Goal: Transaction & Acquisition: Purchase product/service

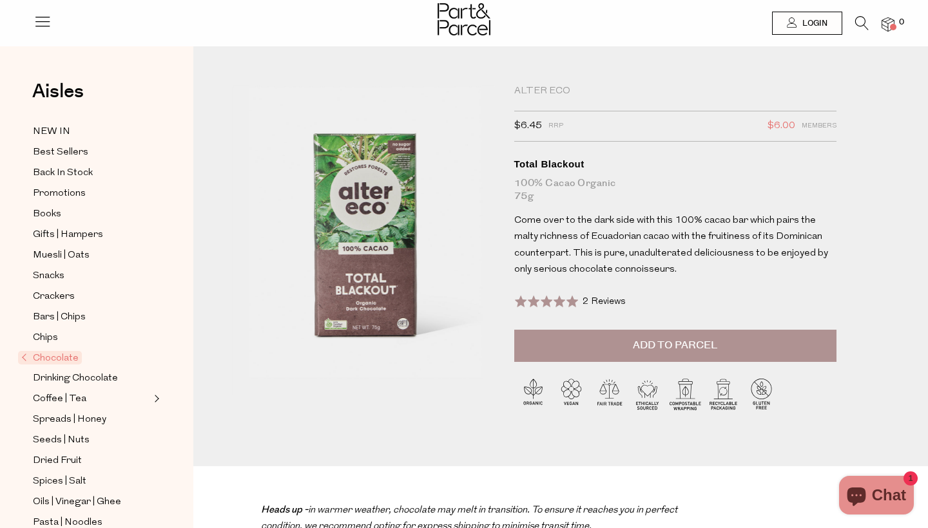
click at [861, 17] on icon at bounding box center [862, 23] width 14 height 14
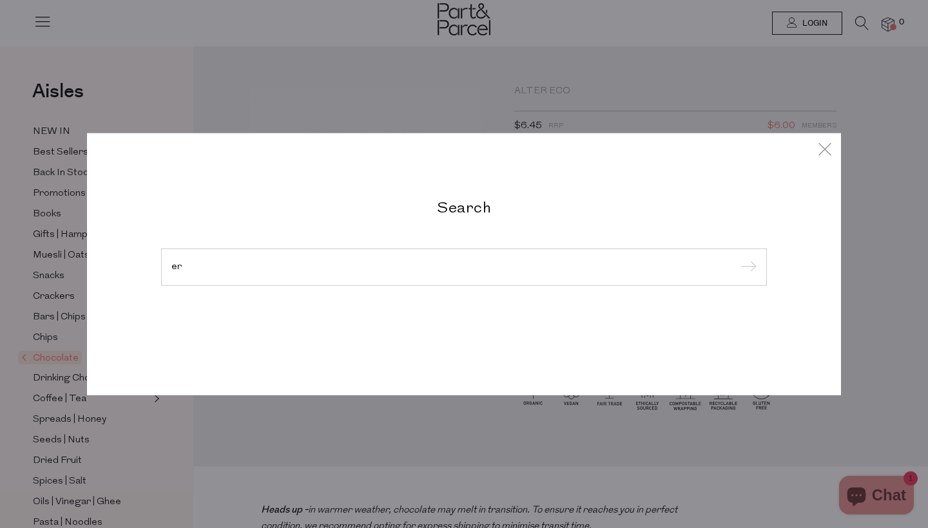
type input "e"
type input "alter eco"
click at [747, 268] on input "submit" at bounding box center [746, 267] width 19 height 19
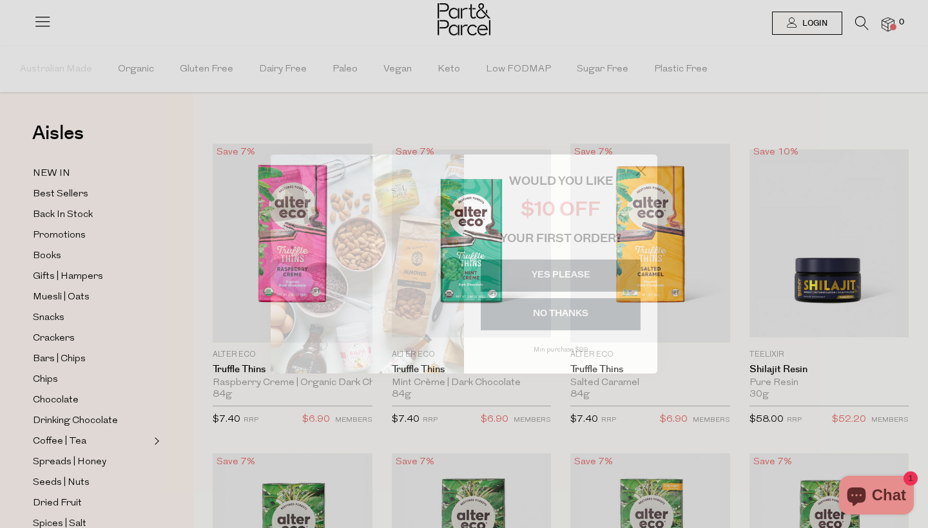
click at [642, 169] on circle "Close dialog" at bounding box center [640, 170] width 21 height 21
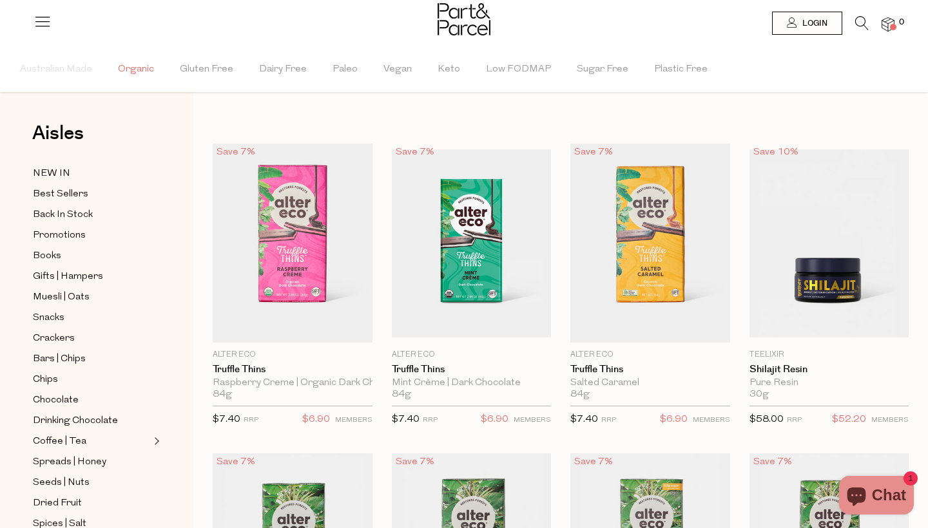
click at [130, 75] on span "Organic" at bounding box center [136, 69] width 36 height 45
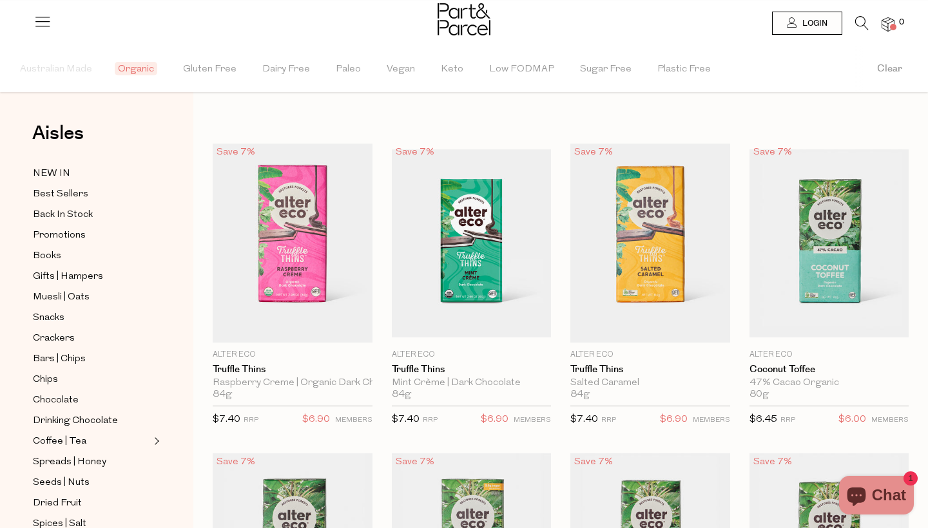
type input "8"
click at [60, 194] on span "Best Sellers" at bounding box center [60, 194] width 55 height 15
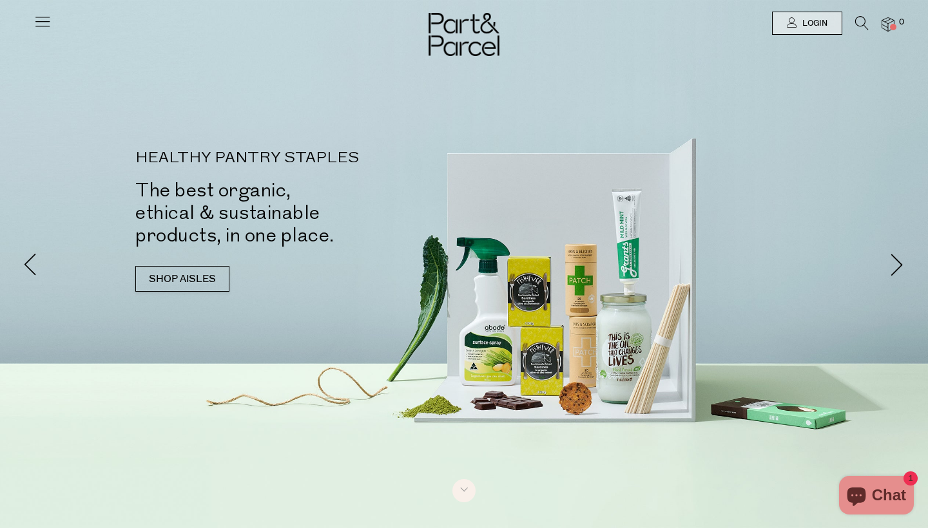
click at [860, 23] on icon at bounding box center [862, 23] width 14 height 14
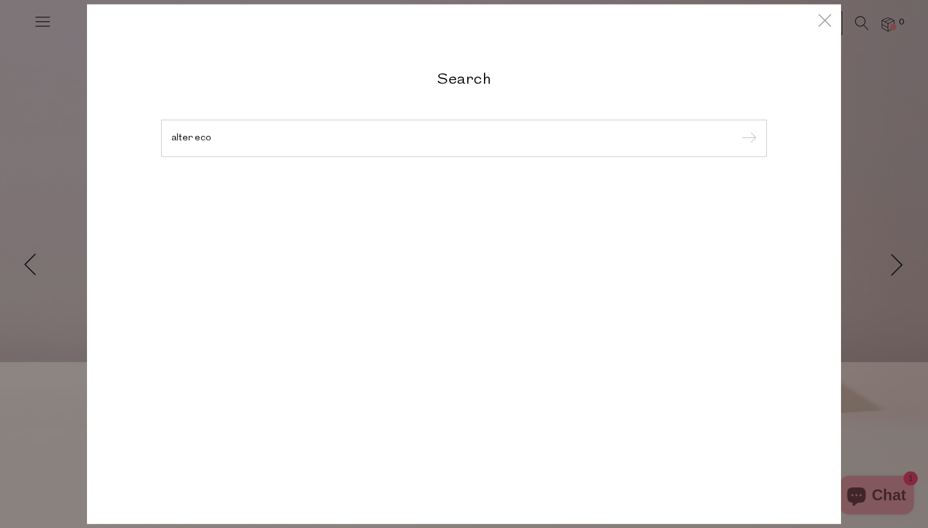
type input "alter eco"
click at [747, 139] on input "submit" at bounding box center [746, 139] width 19 height 19
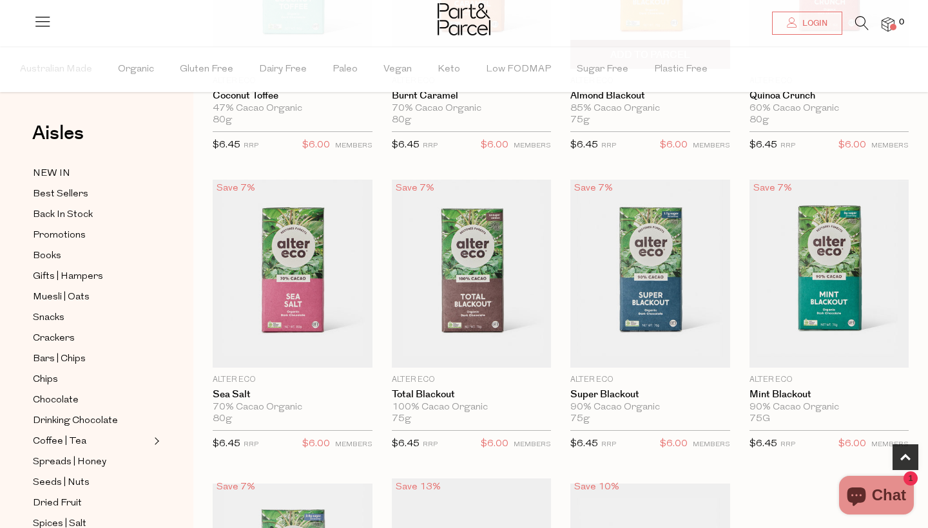
scroll to position [588, 0]
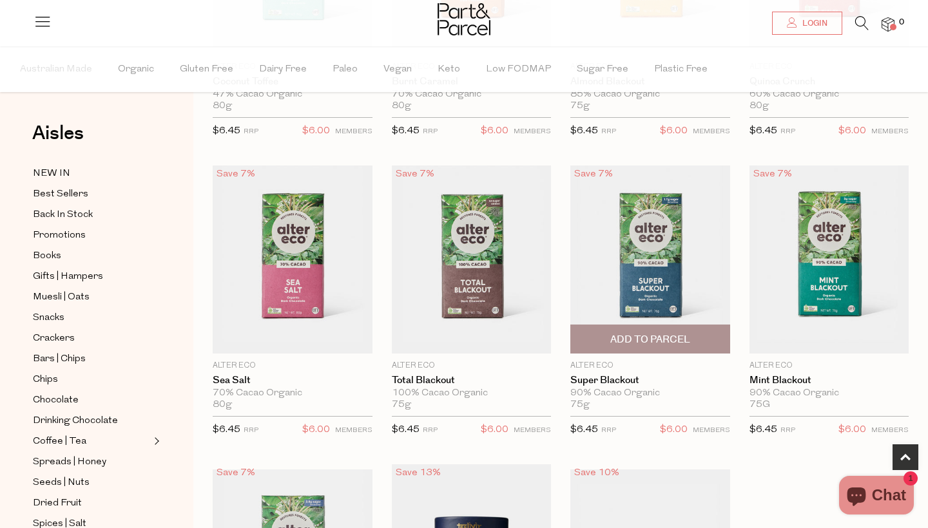
click at [647, 340] on span "Add To Parcel" at bounding box center [650, 340] width 80 height 14
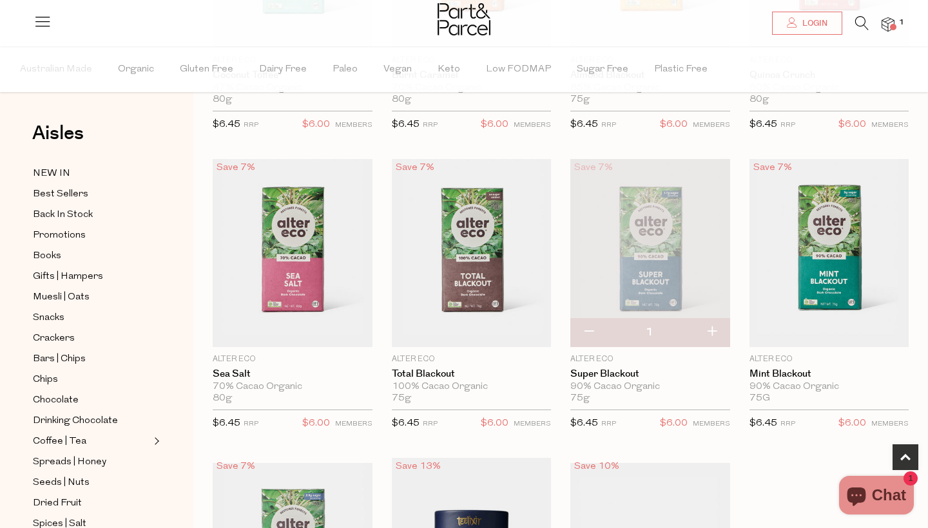
scroll to position [595, 0]
click at [715, 329] on button "button" at bounding box center [711, 332] width 37 height 28
type input "2"
click at [712, 327] on button "button" at bounding box center [711, 332] width 37 height 28
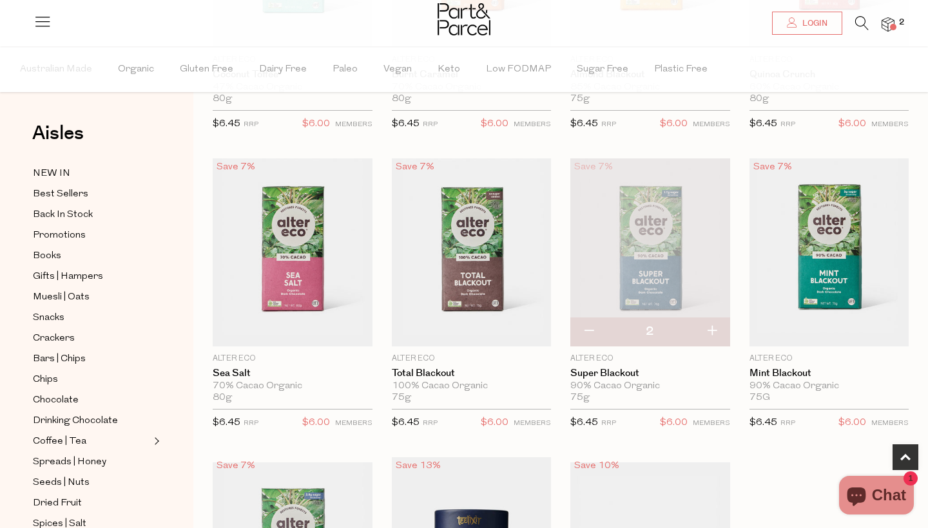
type input "3"
click at [712, 327] on button "button" at bounding box center [711, 332] width 37 height 28
type input "4"
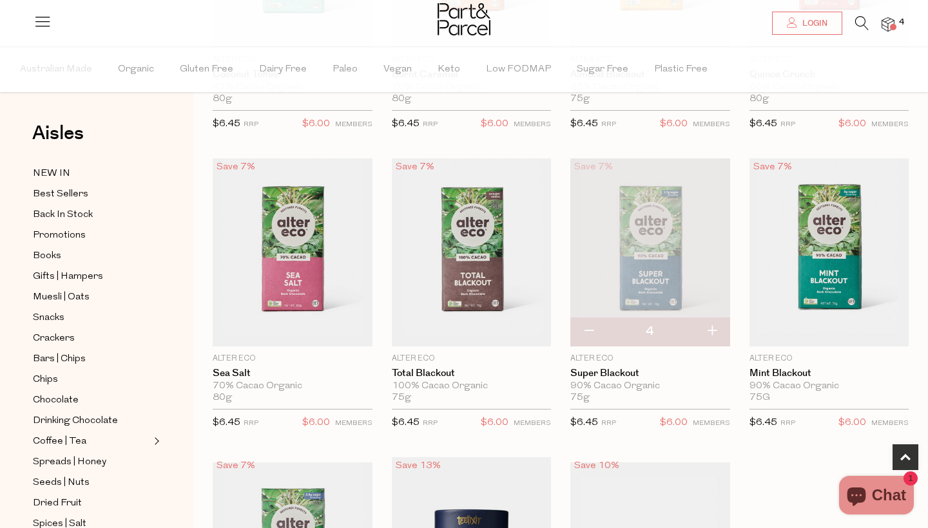
click at [713, 332] on button "button" at bounding box center [711, 332] width 37 height 28
type input "5"
click at [713, 330] on button "button" at bounding box center [711, 332] width 37 height 28
type input "6"
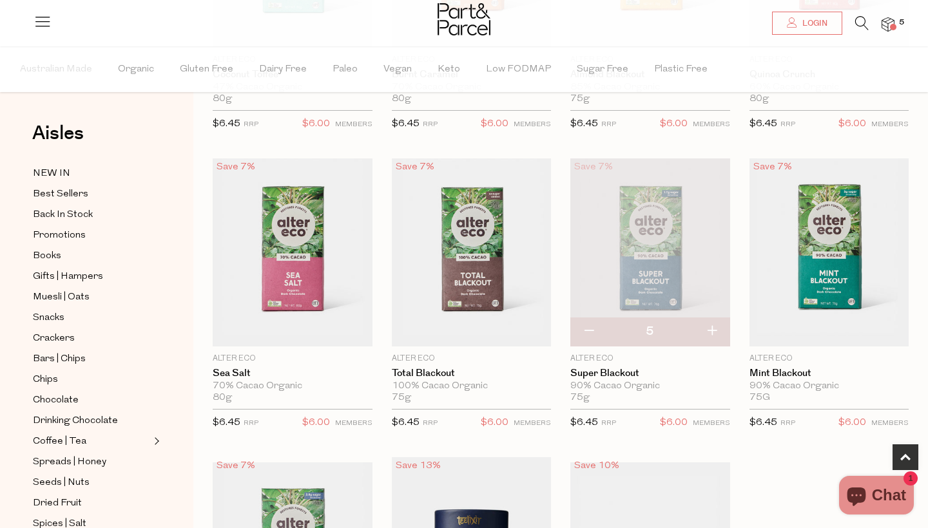
type input "6"
click at [713, 330] on button "button" at bounding box center [711, 332] width 37 height 28
type input "7"
click at [713, 330] on button "button" at bounding box center [711, 332] width 37 height 28
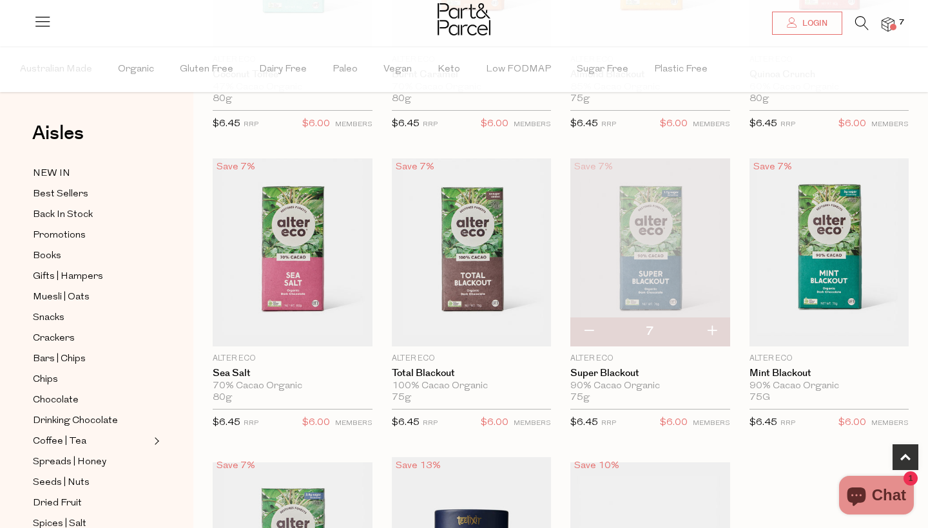
type input "8"
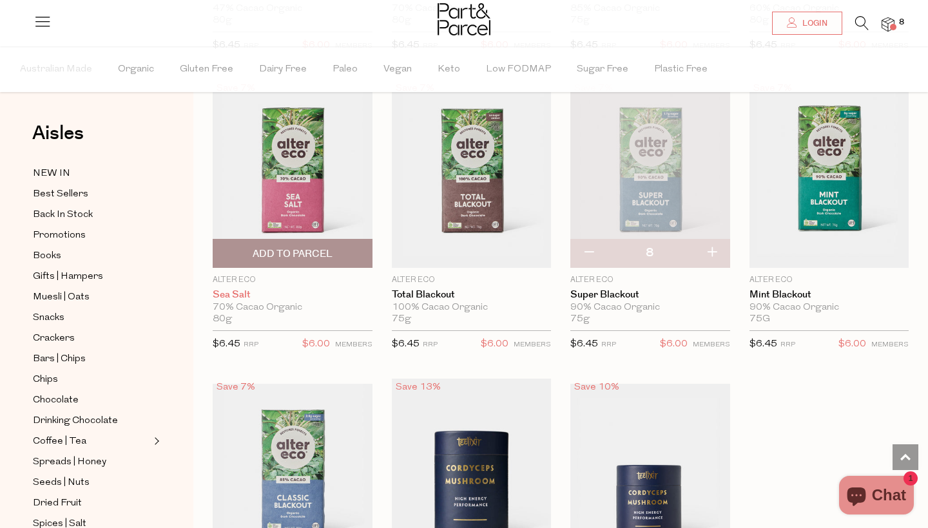
scroll to position [606, 0]
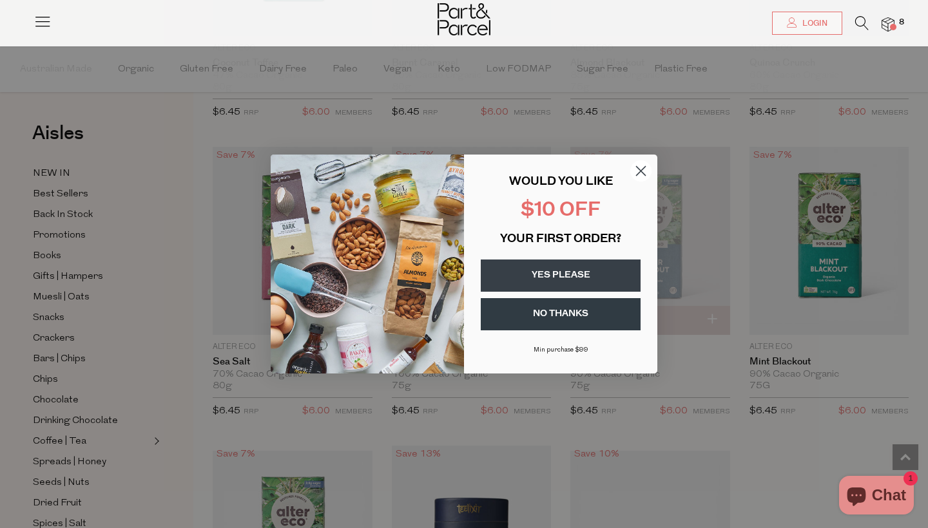
click at [565, 271] on button "YES PLEASE" at bounding box center [561, 276] width 160 height 32
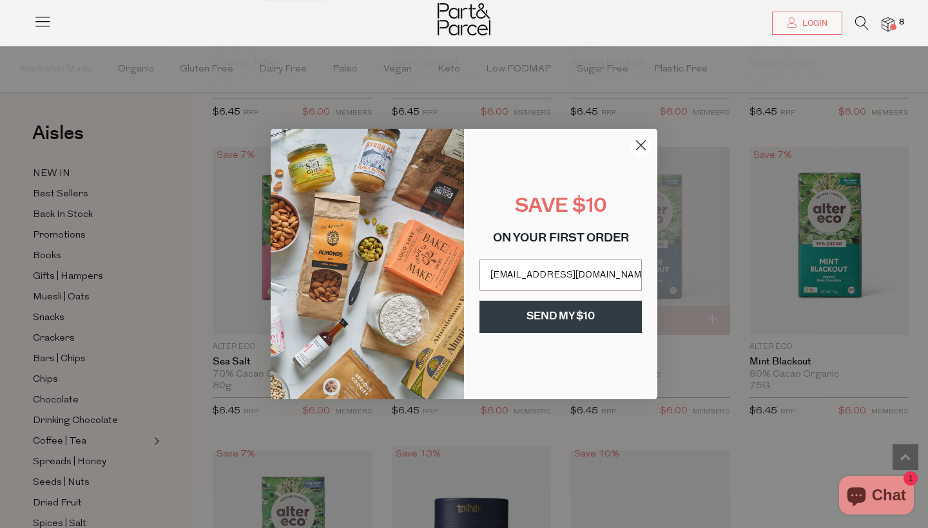
type input "alh262@mail.harvard.edu"
click at [563, 314] on button "SEND MY $10" at bounding box center [560, 317] width 162 height 32
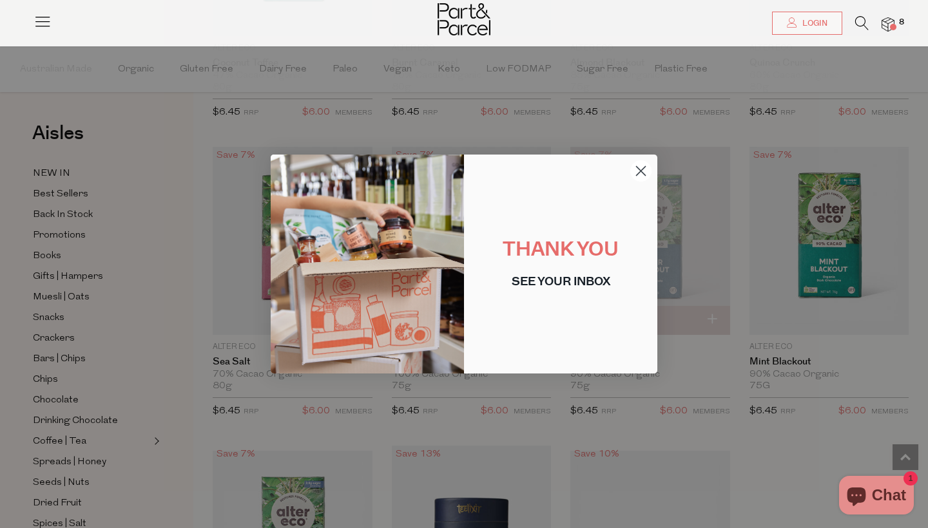
click at [641, 165] on circle "Close dialog" at bounding box center [640, 170] width 21 height 21
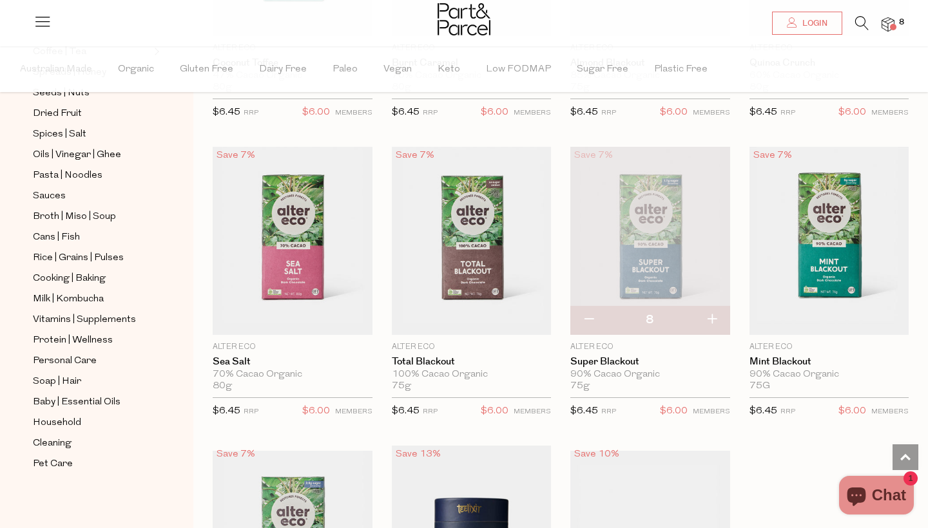
scroll to position [390, 0]
click at [42, 27] on icon at bounding box center [43, 21] width 18 height 18
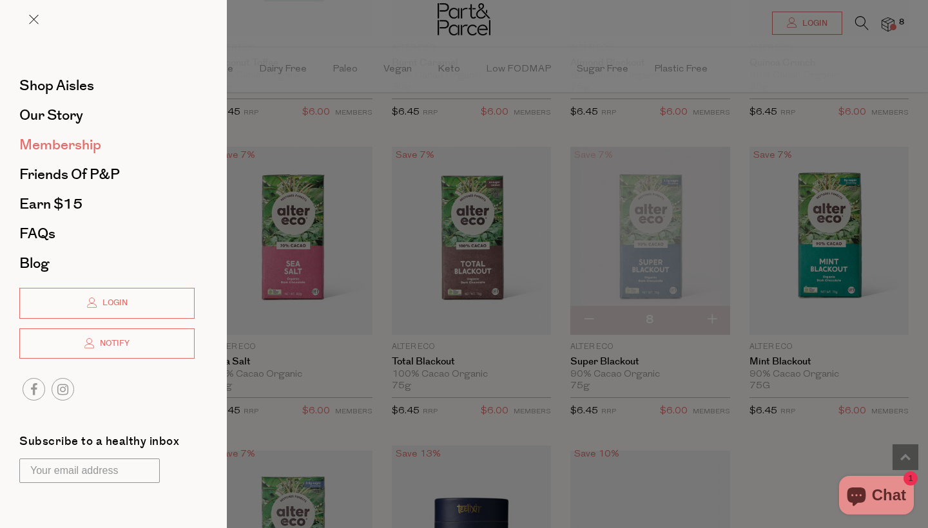
click at [58, 143] on span "Membership" at bounding box center [60, 145] width 82 height 21
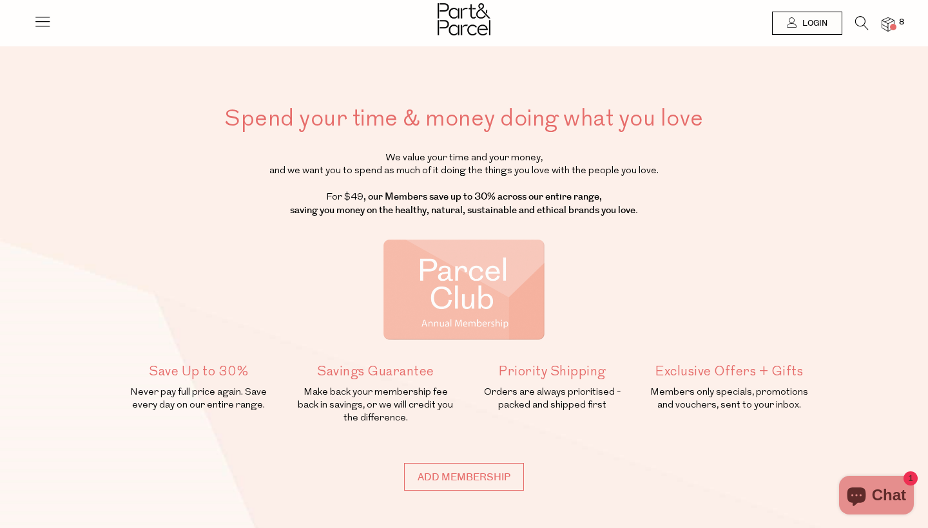
click at [44, 24] on icon at bounding box center [43, 21] width 18 height 18
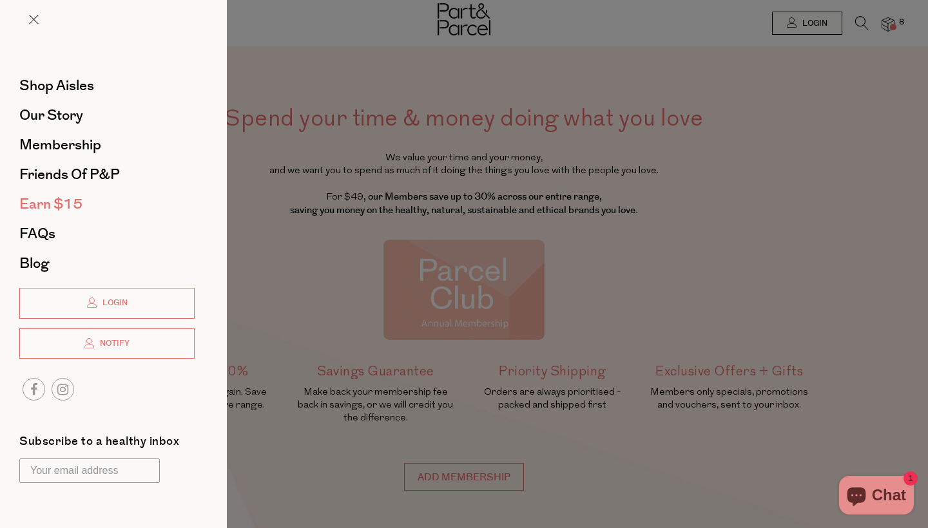
click at [54, 202] on span "Earn $15" at bounding box center [50, 204] width 63 height 21
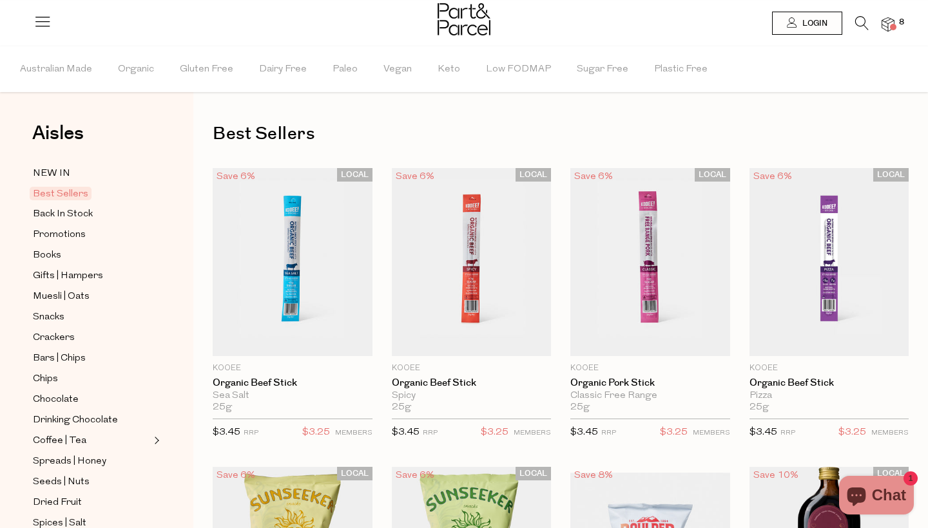
click at [854, 19] on li at bounding box center [855, 26] width 26 height 20
click at [858, 20] on icon at bounding box center [862, 23] width 14 height 14
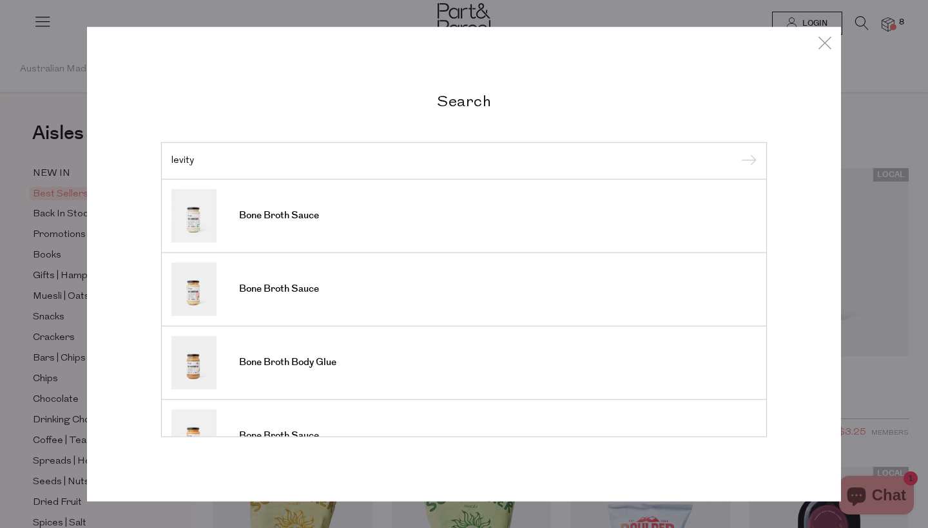
type input "levity"
drag, startPoint x: 858, startPoint y: 20, endPoint x: 265, endPoint y: 364, distance: 685.9
click at [265, 364] on span "Bone Broth Body Glue" at bounding box center [287, 362] width 97 height 13
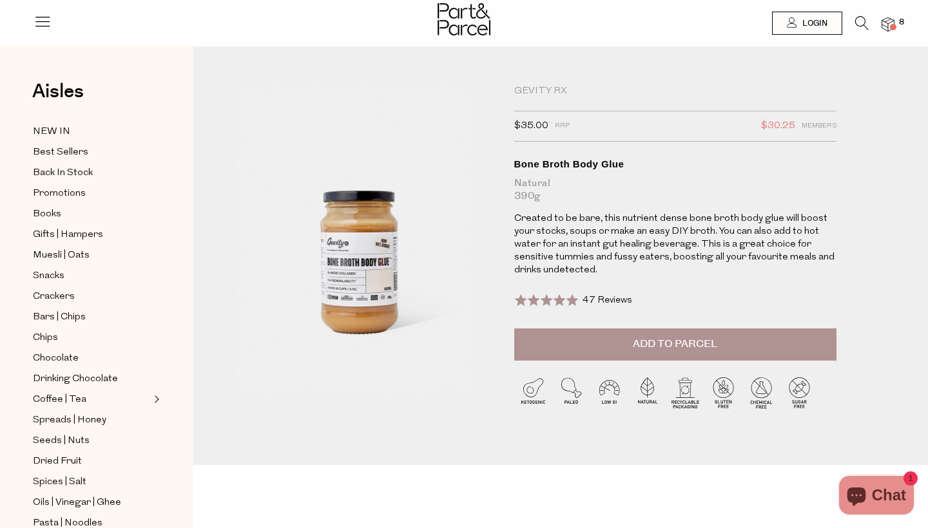
click at [853, 21] on li at bounding box center [855, 26] width 26 height 20
click at [856, 21] on icon at bounding box center [862, 23] width 14 height 14
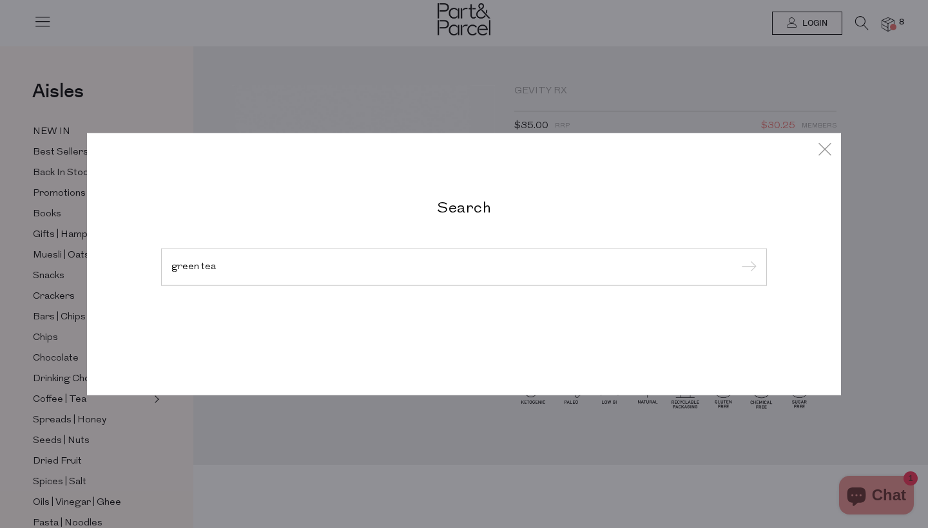
type input "green tea"
click at [747, 268] on input "submit" at bounding box center [746, 267] width 19 height 19
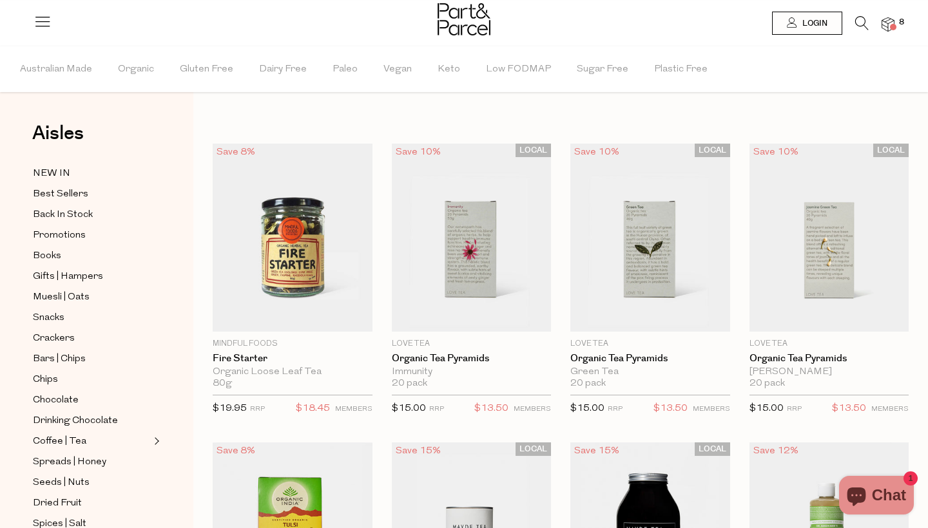
click at [861, 24] on icon at bounding box center [862, 23] width 14 height 14
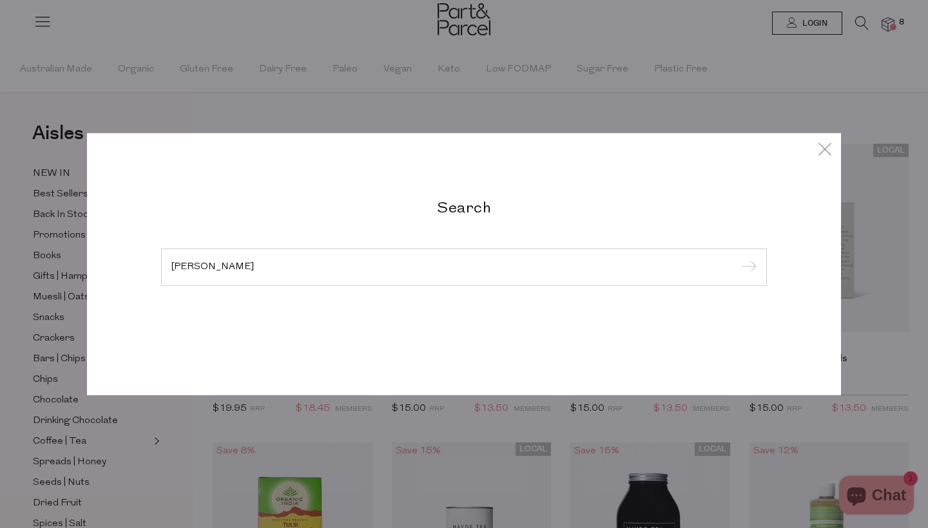
type input "[PERSON_NAME]"
click at [747, 268] on input "submit" at bounding box center [746, 267] width 19 height 19
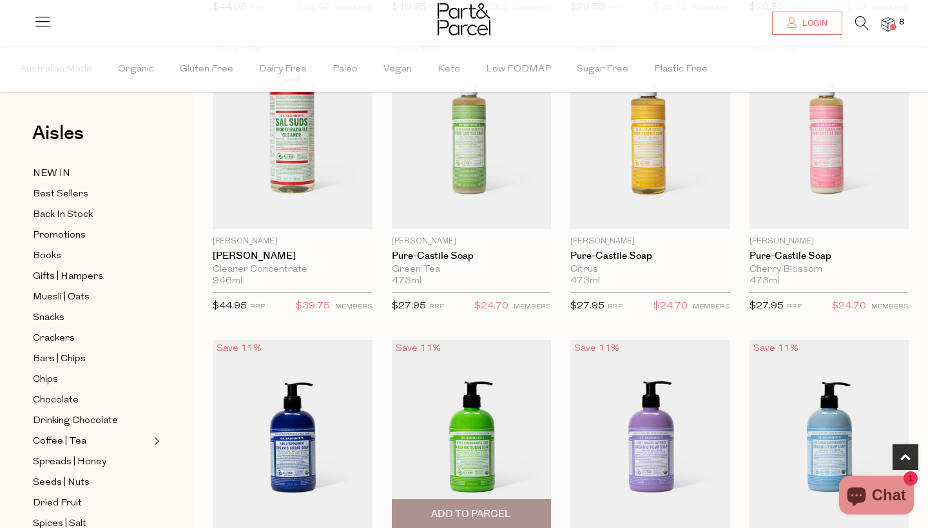
scroll to position [397, 0]
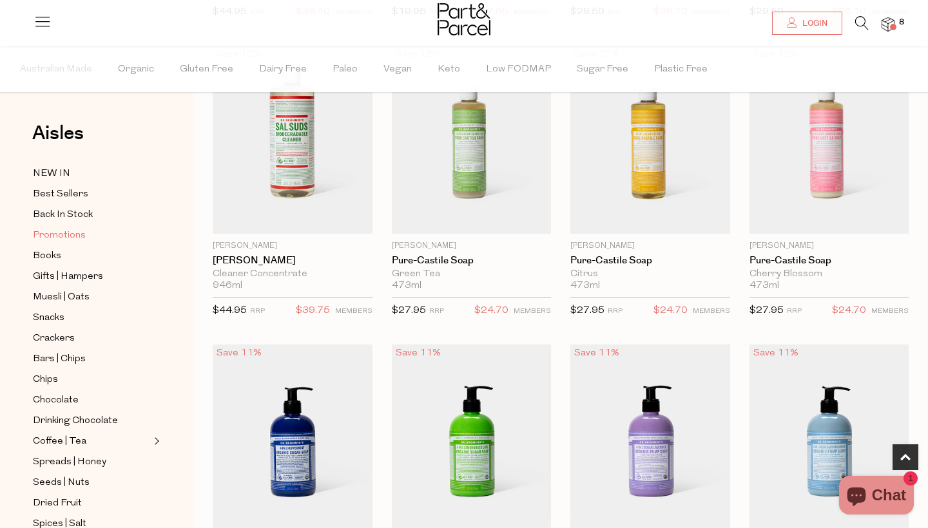
click at [62, 235] on span "Promotions" at bounding box center [59, 235] width 53 height 15
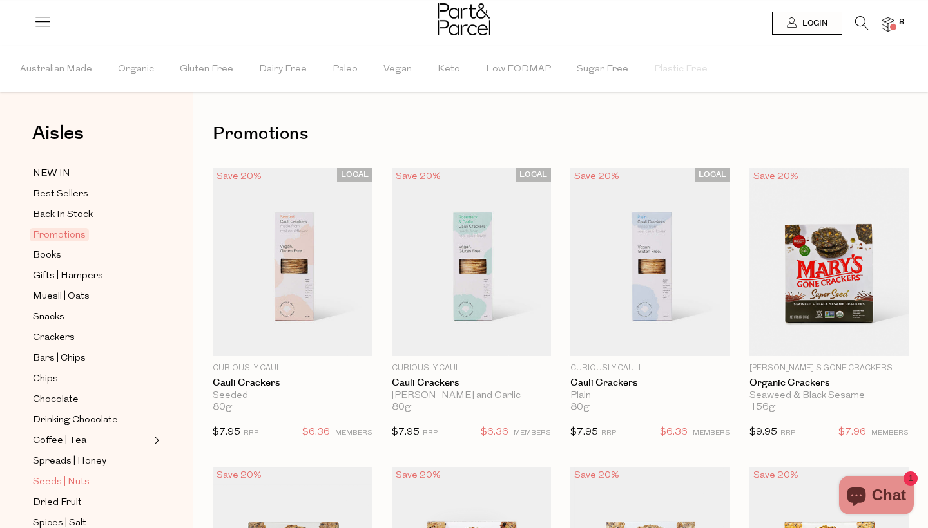
click at [71, 480] on span "Seeds | Nuts" at bounding box center [61, 482] width 57 height 15
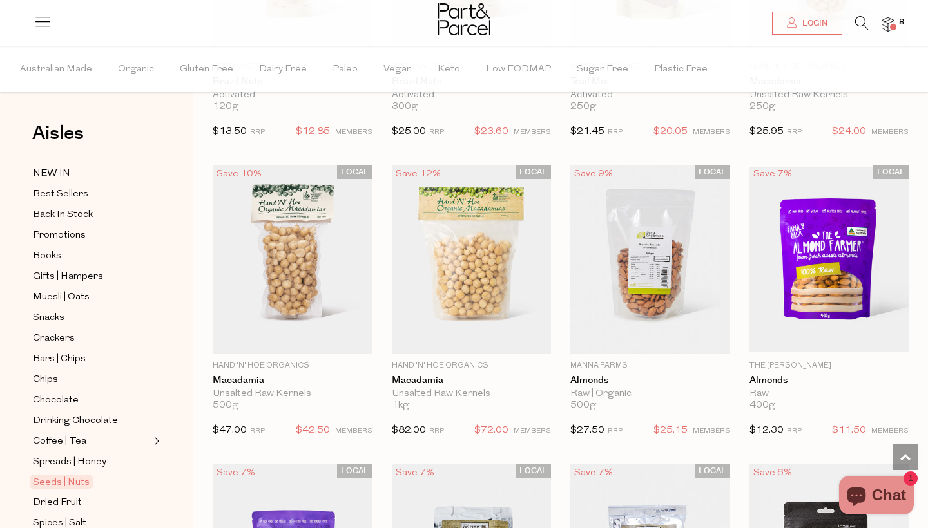
scroll to position [1201, 0]
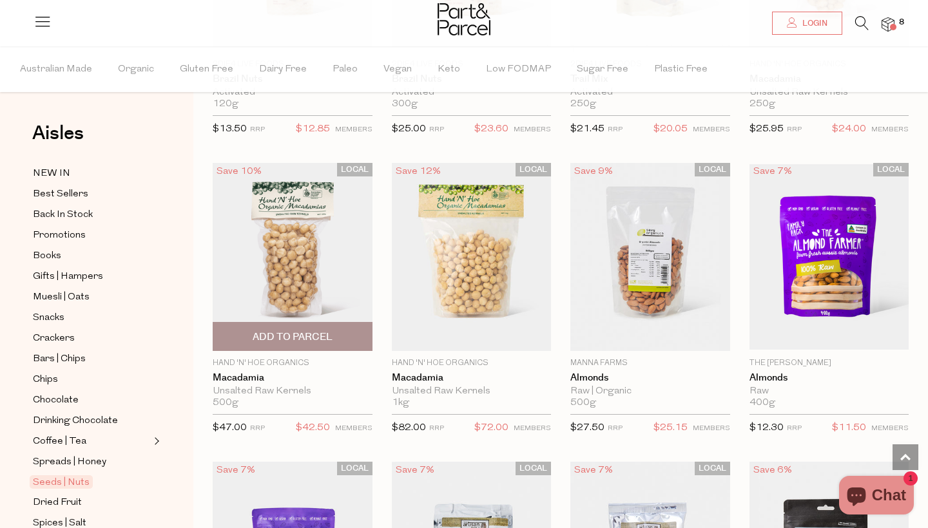
click at [292, 334] on span "Add To Parcel" at bounding box center [293, 338] width 80 height 14
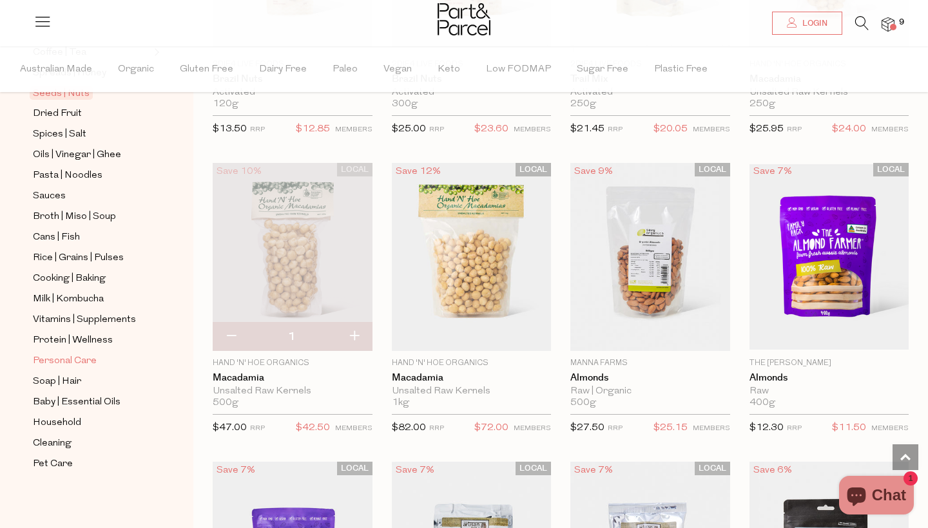
scroll to position [389, 0]
click at [45, 449] on span "Cleaning" at bounding box center [52, 443] width 39 height 15
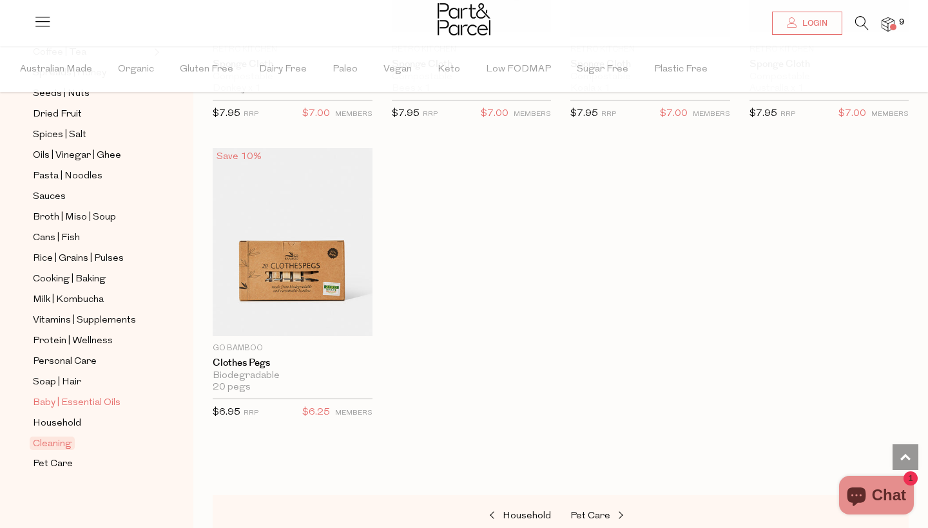
scroll to position [389, 0]
click at [46, 424] on span "Household" at bounding box center [57, 423] width 48 height 15
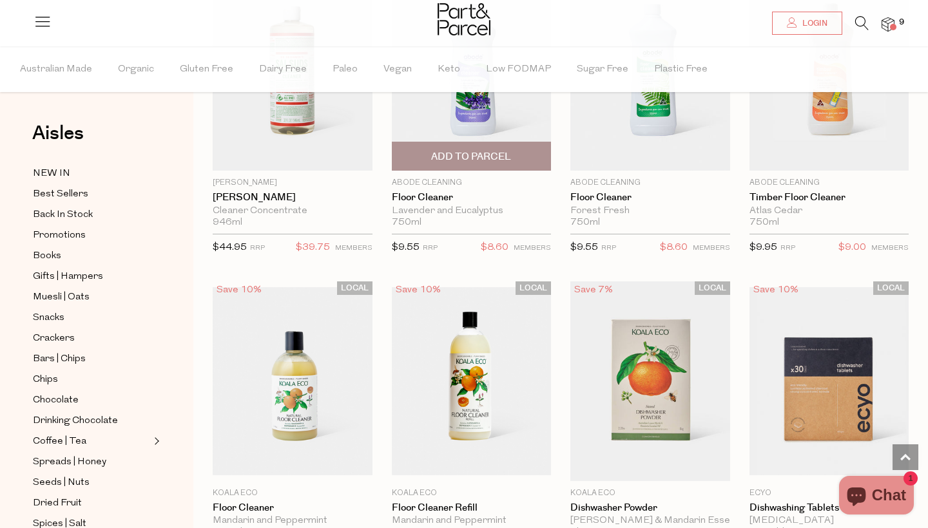
scroll to position [1687, 0]
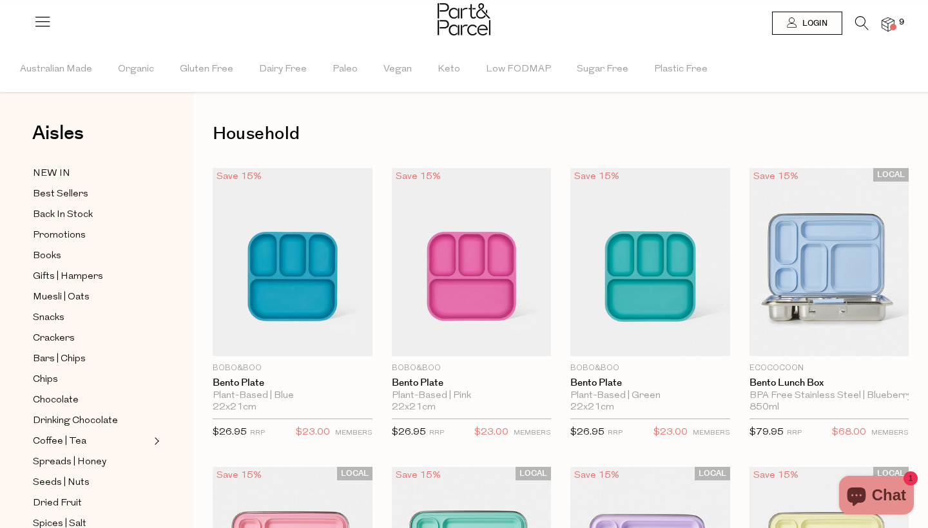
click at [890, 27] on span at bounding box center [893, 27] width 6 height 6
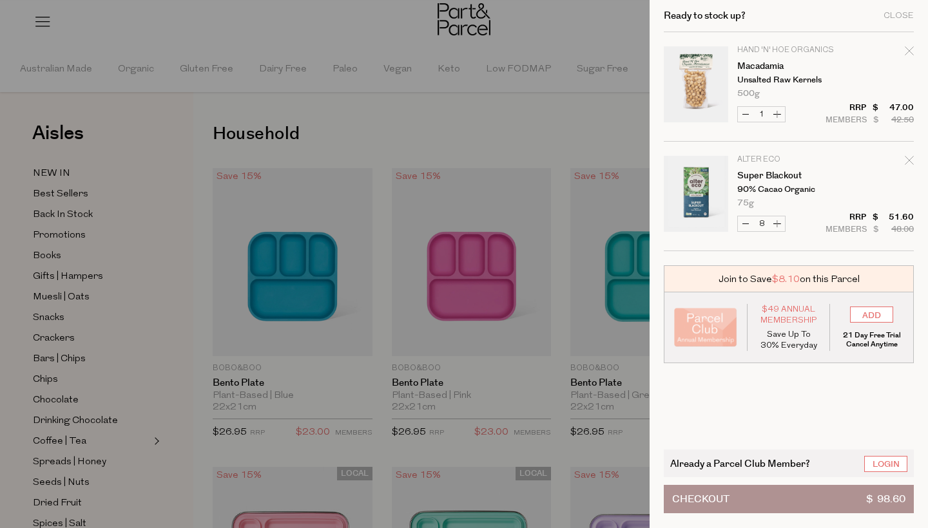
click at [776, 222] on button "Increase Super Blackout" at bounding box center [776, 223] width 15 height 15
type input "9"
click at [584, 118] on div at bounding box center [464, 264] width 928 height 528
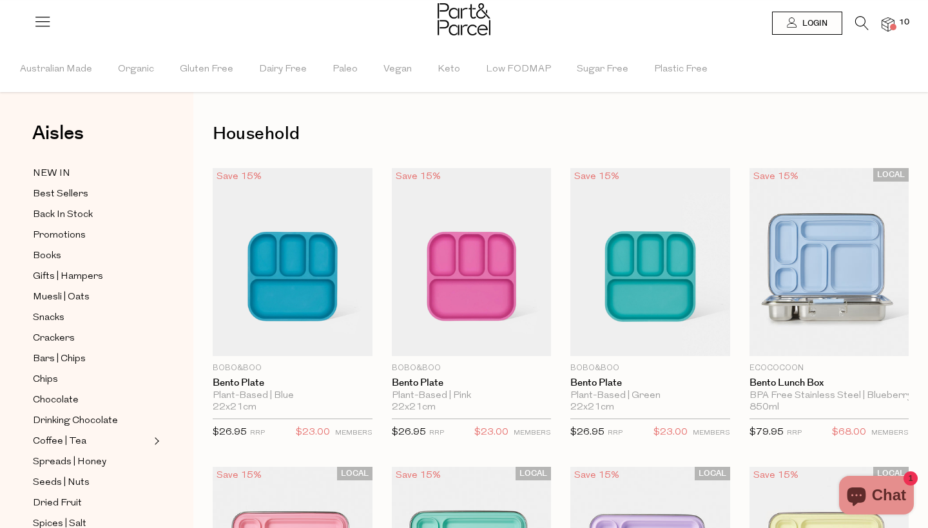
click at [862, 17] on icon at bounding box center [862, 23] width 14 height 14
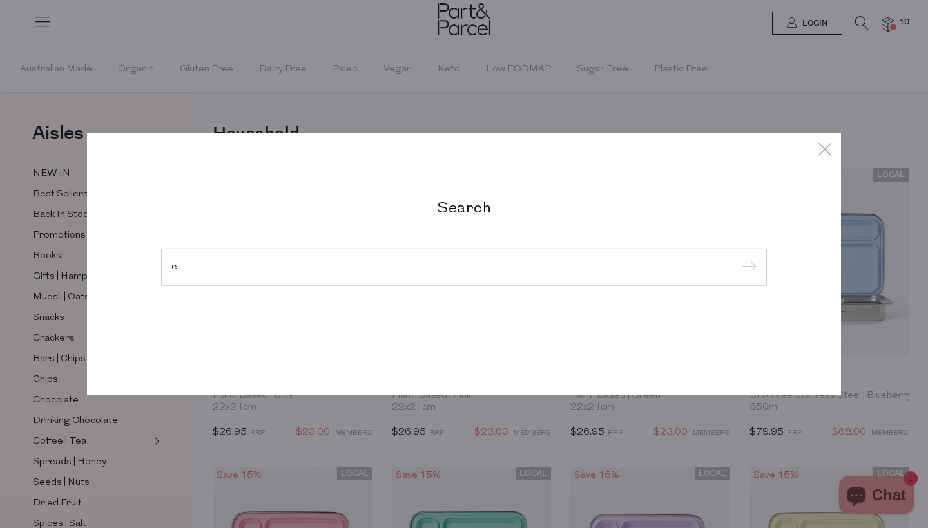
type input "e"
type input "loose leaf green tea"
click at [747, 268] on input "submit" at bounding box center [746, 267] width 19 height 19
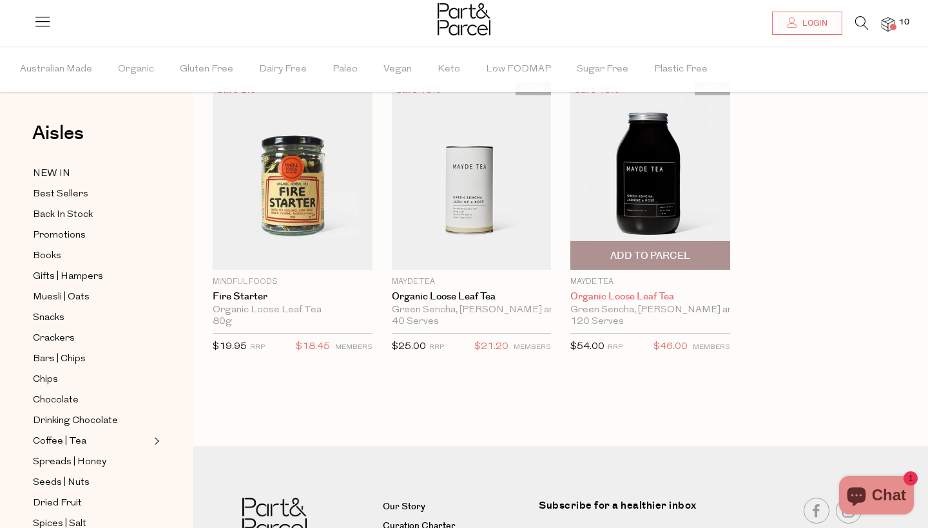
scroll to position [62, 0]
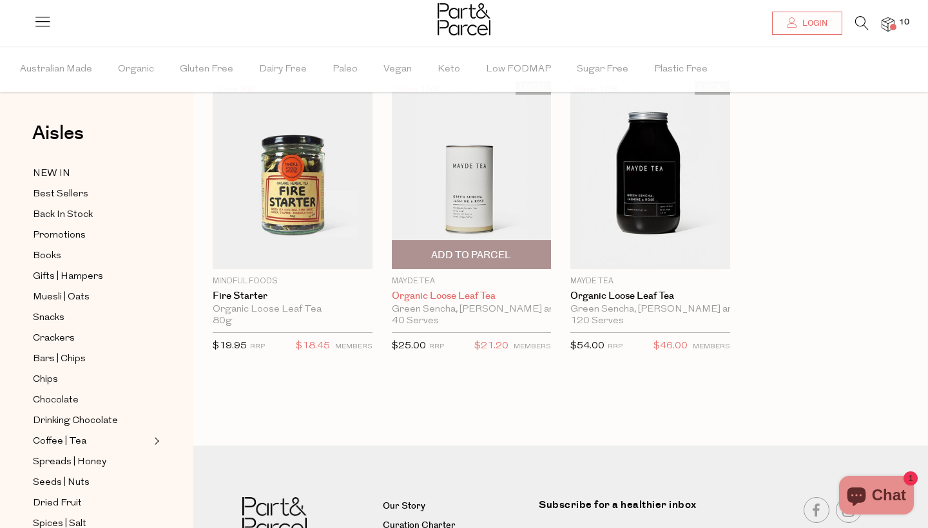
click at [436, 294] on link "Organic Loose Leaf Tea" at bounding box center [472, 297] width 160 height 12
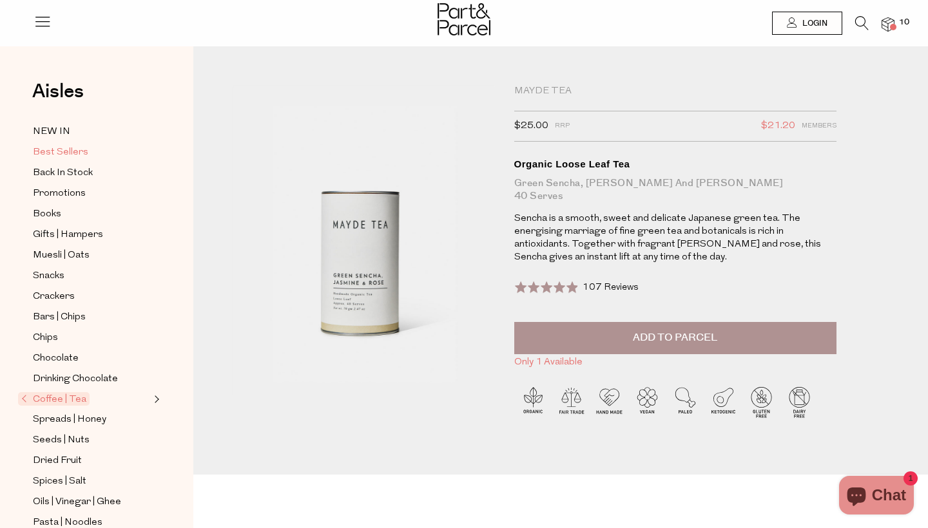
click at [59, 160] on span "Best Sellers" at bounding box center [60, 152] width 55 height 15
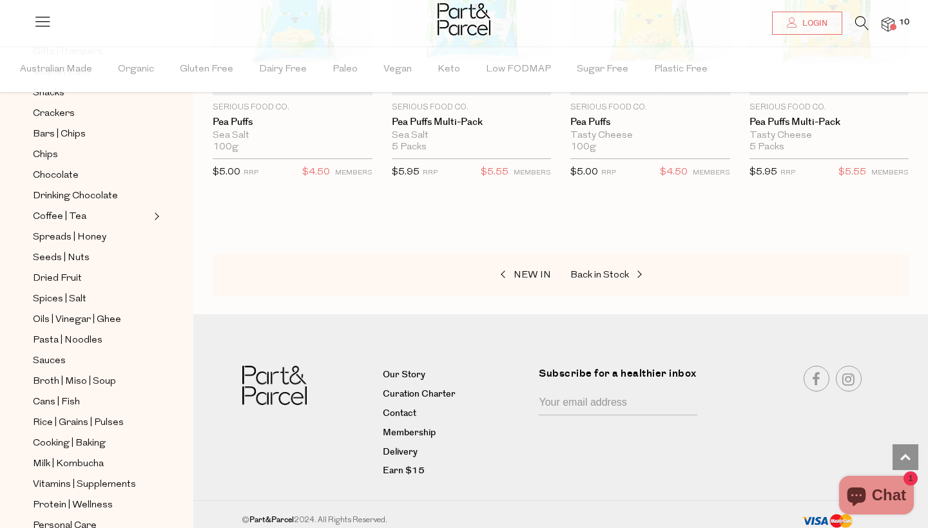
scroll to position [236, 0]
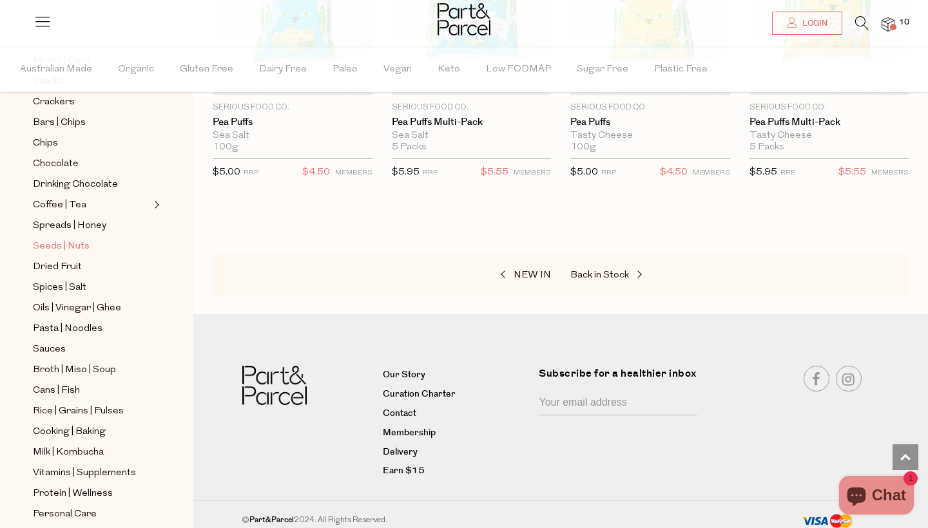
click at [49, 247] on span "Seeds | Nuts" at bounding box center [61, 246] width 57 height 15
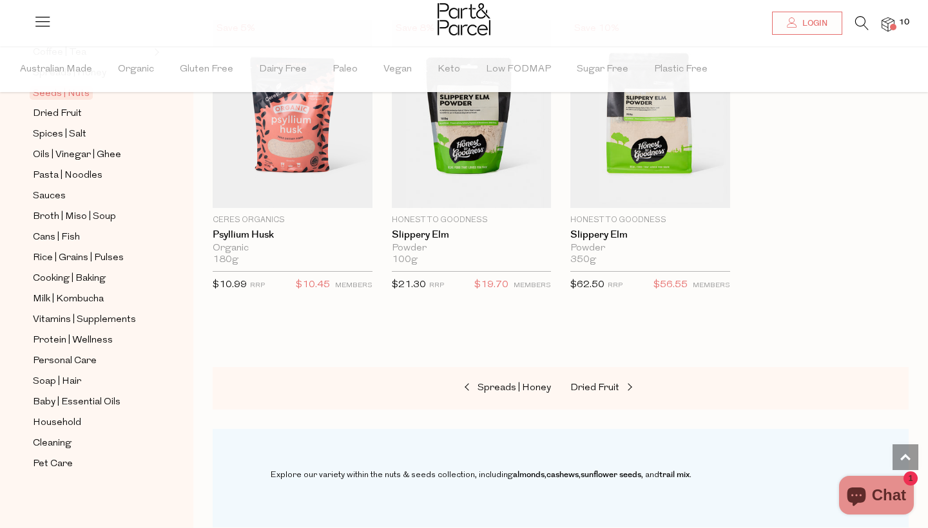
scroll to position [389, 0]
click at [888, 24] on img at bounding box center [887, 24] width 13 height 15
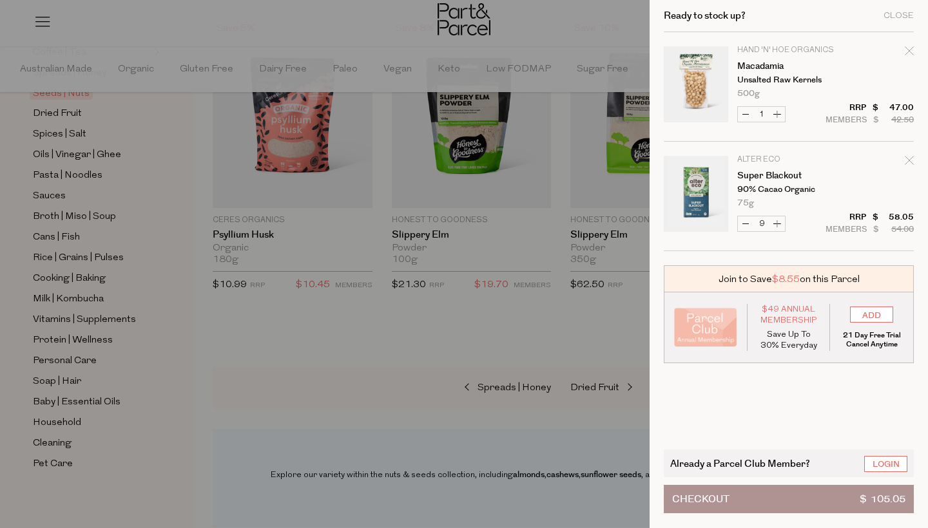
click at [435, 372] on div at bounding box center [464, 264] width 928 height 528
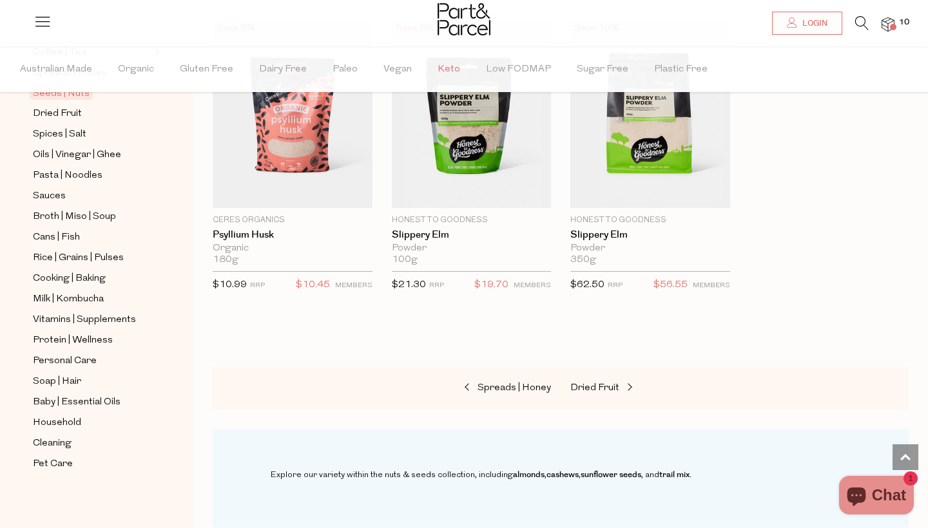
click at [437, 73] on span "Keto" at bounding box center [448, 69] width 23 height 45
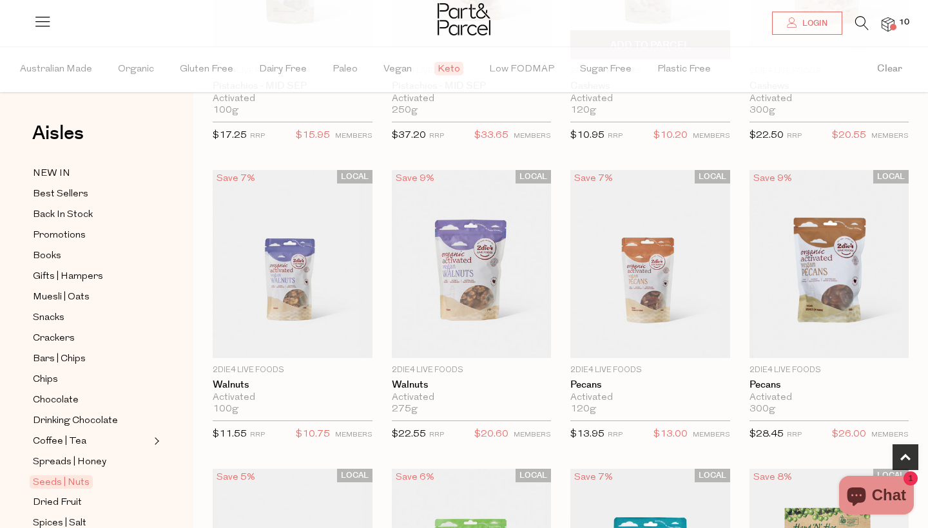
scroll to position [493, 0]
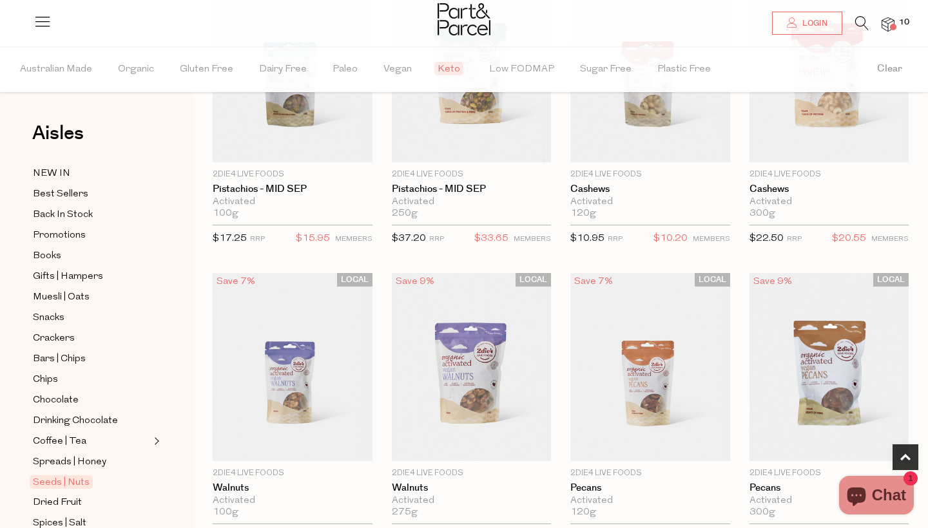
click at [859, 19] on icon at bounding box center [862, 23] width 14 height 14
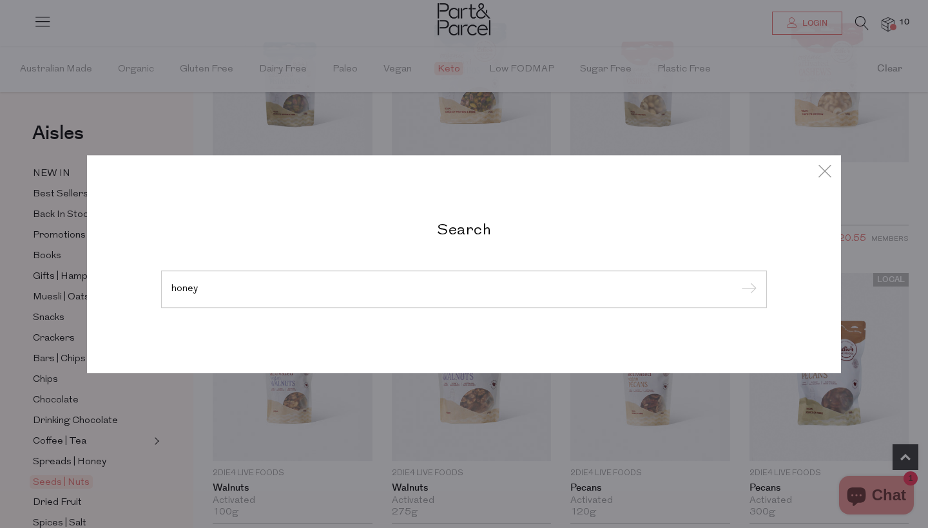
type input "honey"
click at [747, 289] on input "submit" at bounding box center [746, 289] width 19 height 19
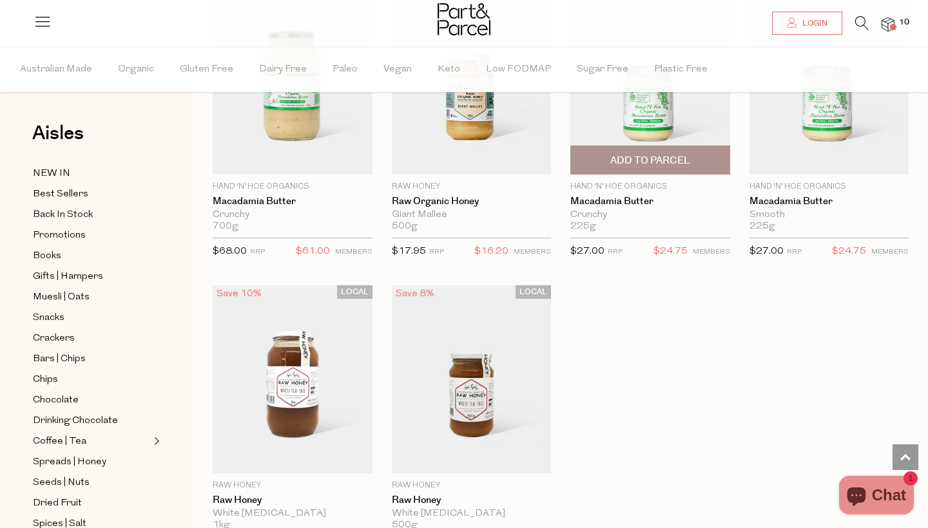
scroll to position [3551, 0]
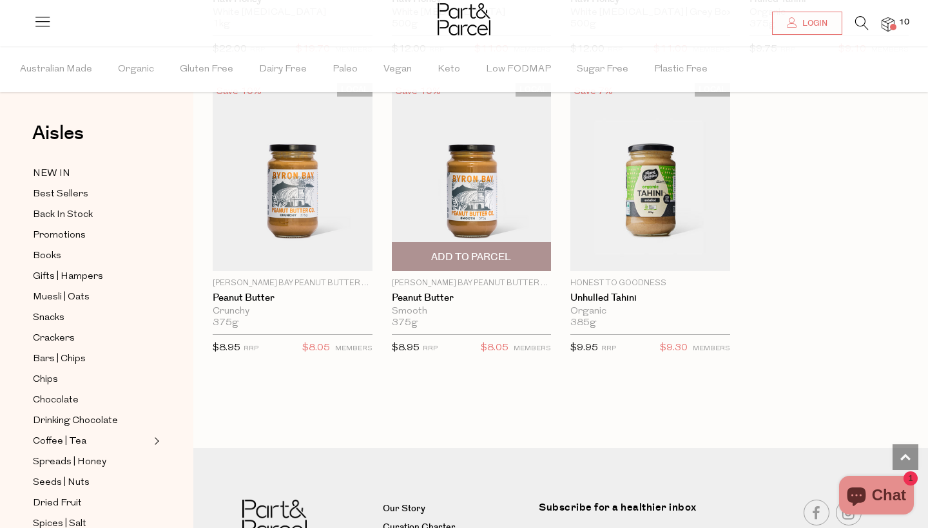
scroll to position [3994, 0]
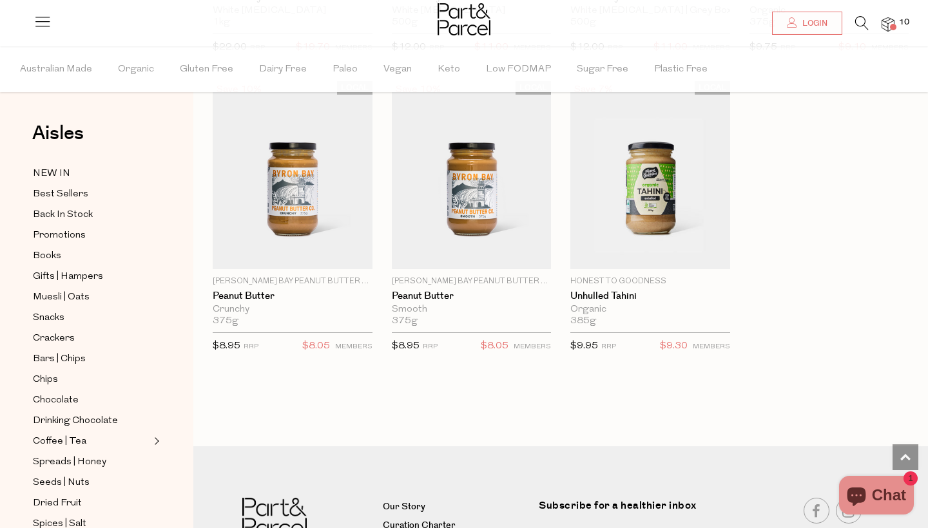
click at [856, 24] on icon at bounding box center [862, 23] width 14 height 14
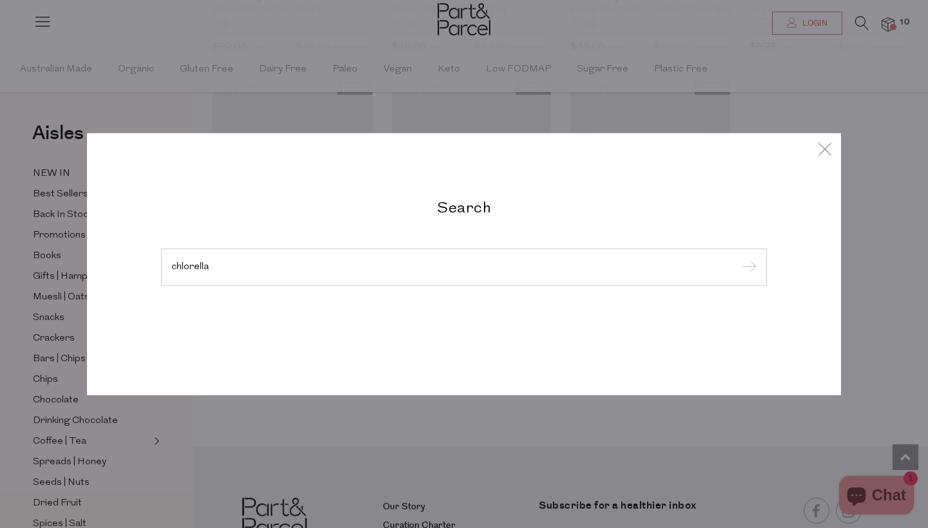
type input "chlorella"
click at [747, 268] on input "submit" at bounding box center [746, 267] width 19 height 19
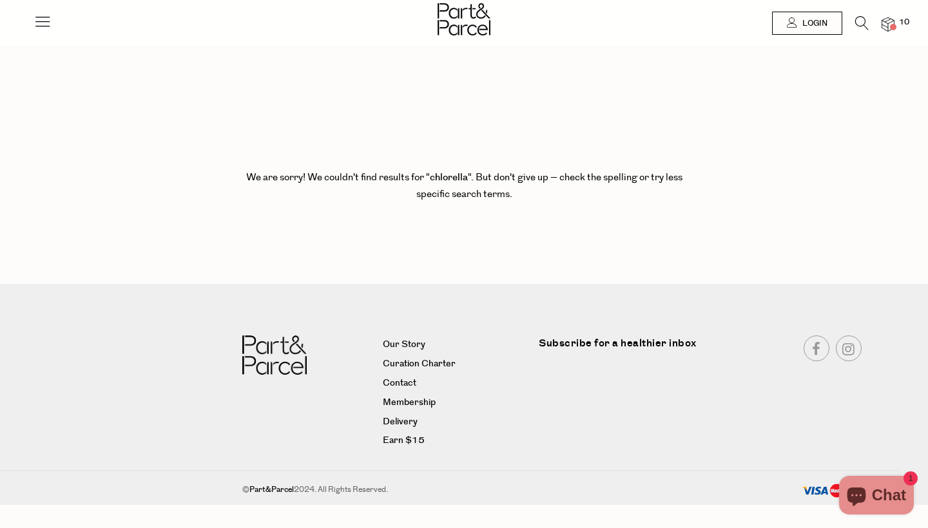
click at [860, 21] on icon at bounding box center [862, 23] width 14 height 14
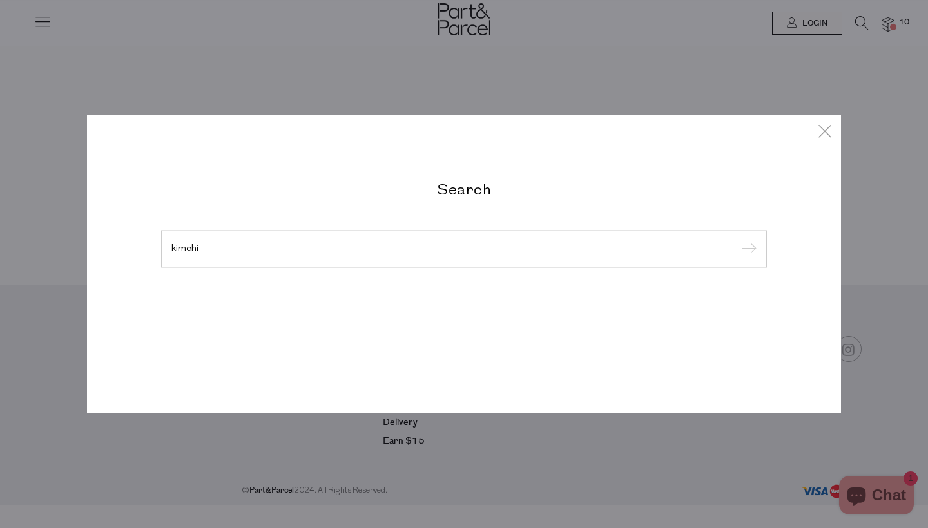
type input "kimchi"
click at [747, 250] on input "submit" at bounding box center [746, 249] width 19 height 19
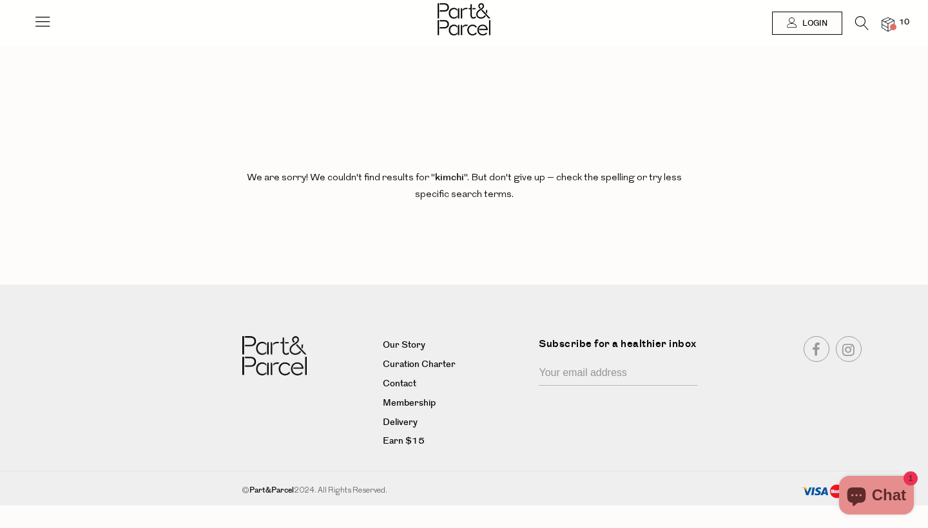
click at [894, 25] on span at bounding box center [893, 27] width 6 height 6
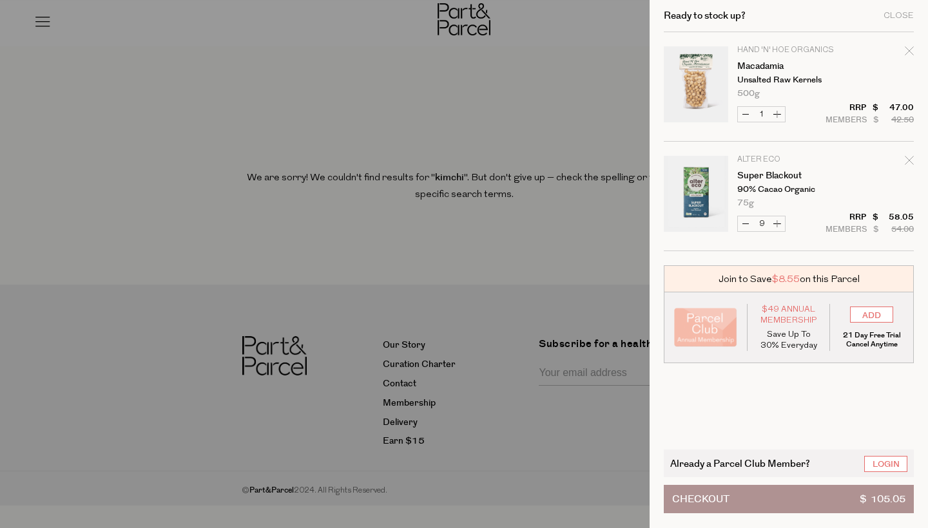
click at [775, 222] on button "Increase Super Blackout" at bounding box center [776, 223] width 15 height 15
type input "10"
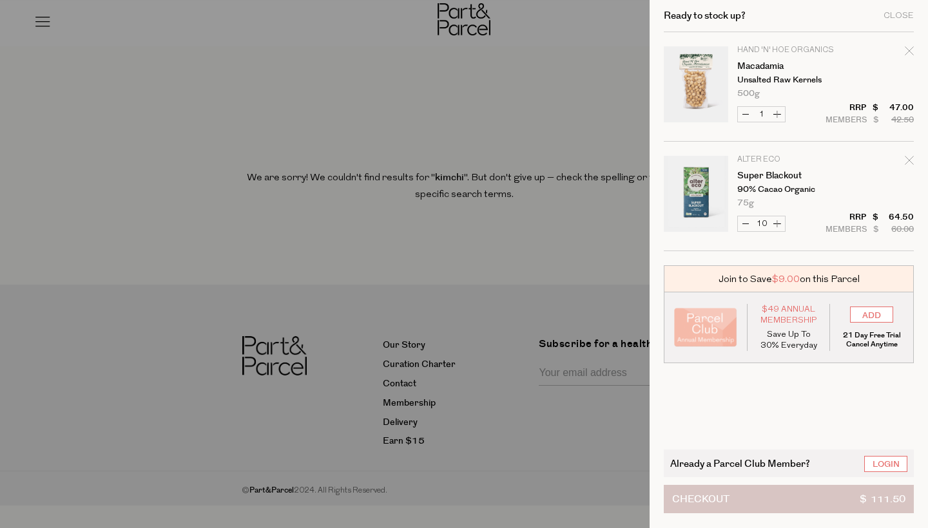
click at [778, 497] on button "Checkout $ 111.50" at bounding box center [789, 499] width 250 height 28
